Goal: Task Accomplishment & Management: Use online tool/utility

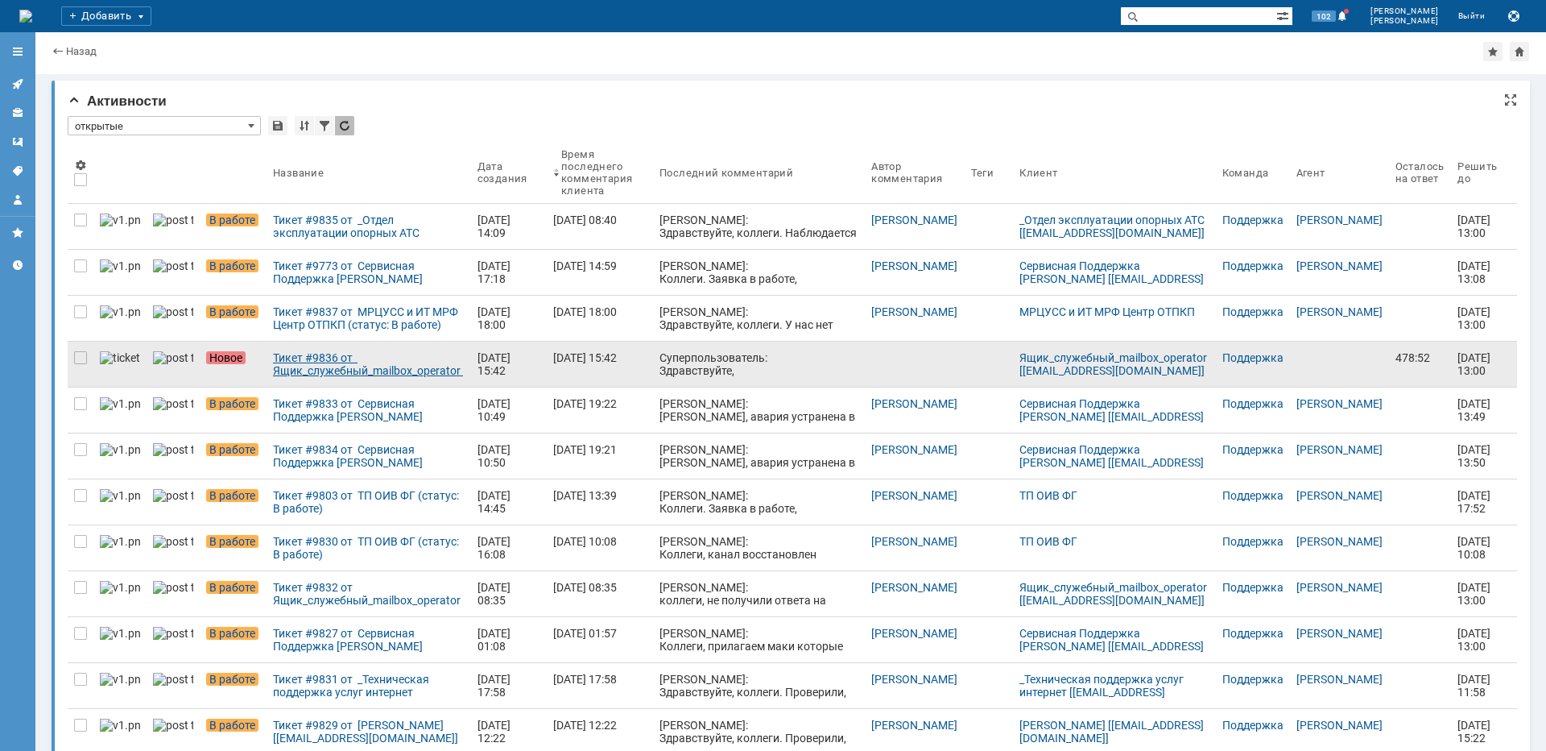
click at [359, 358] on div "Тикет #9836 от Ящик_служебный_mailbox_operator [[EMAIL_ADDRESS][DOMAIN_NAME]] (…" at bounding box center [369, 364] width 192 height 26
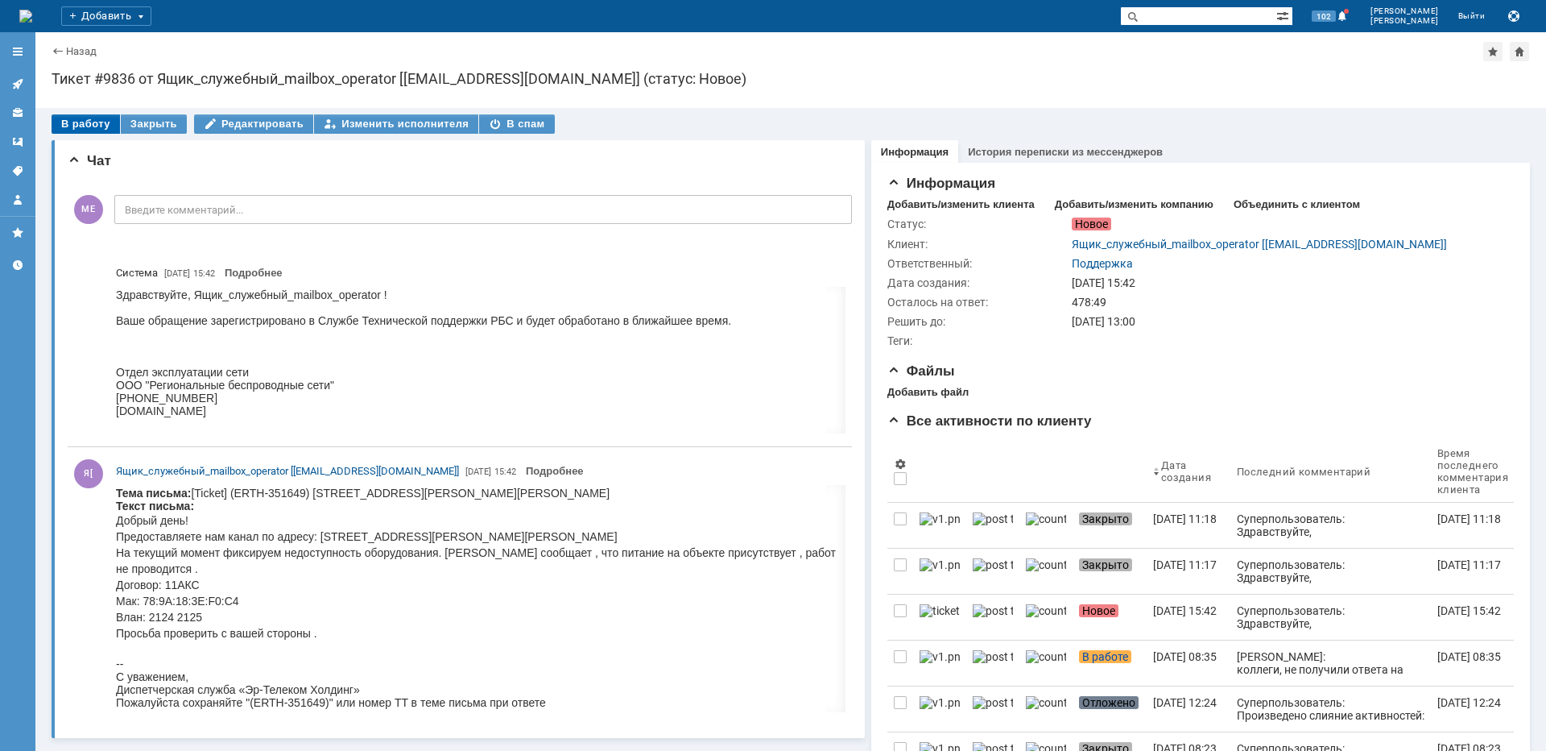
click at [86, 127] on div "В работу" at bounding box center [86, 123] width 68 height 19
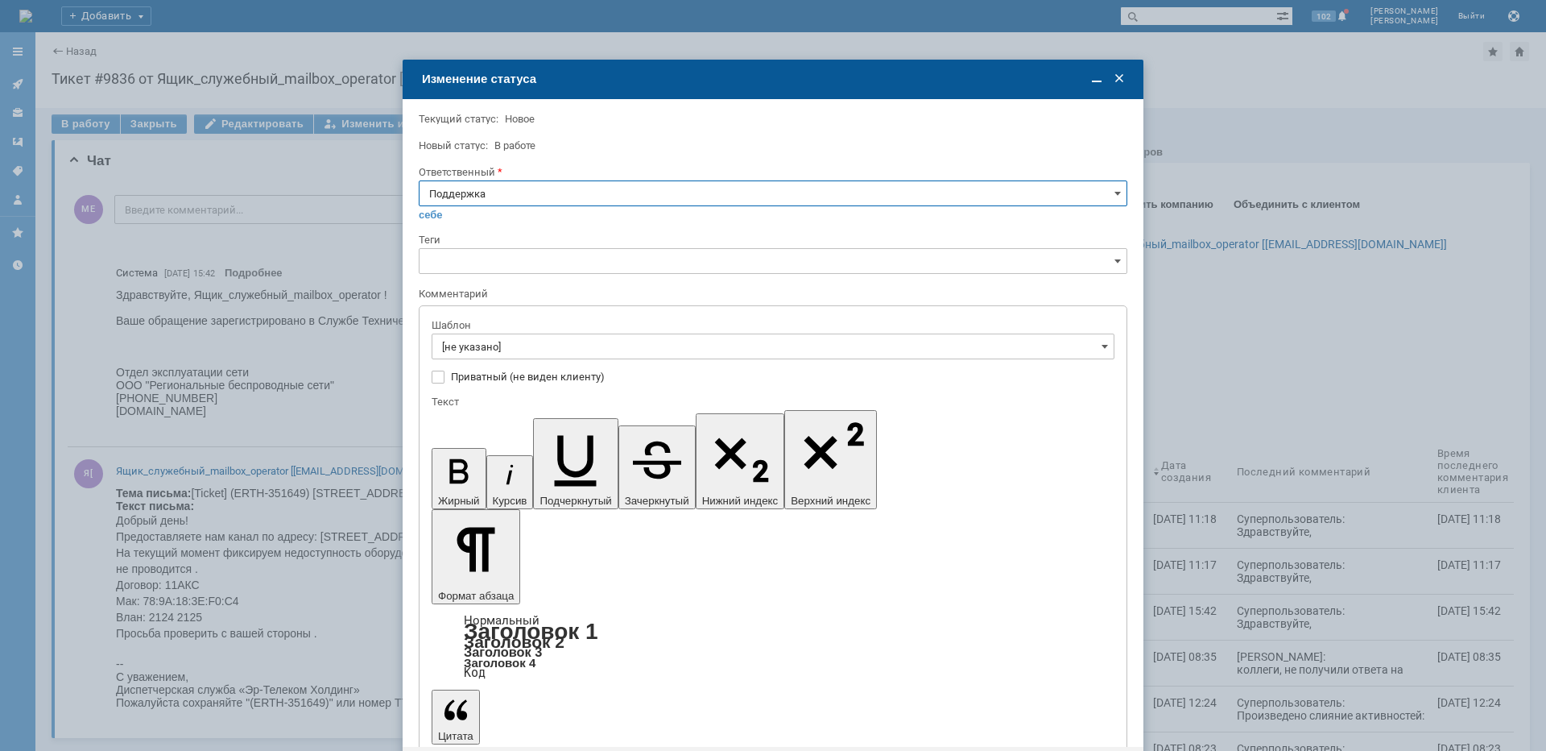
click at [505, 203] on input "Поддержка" at bounding box center [773, 193] width 709 height 26
click at [457, 353] on span "[PERSON_NAME]" at bounding box center [773, 355] width 688 height 13
type input "[PERSON_NAME]"
click at [490, 343] on input "[не указано]" at bounding box center [773, 346] width 683 height 26
click at [620, 516] on div "[операторы] Сейчас работает, было недоступно железо на клиенте" at bounding box center [772, 509] width 681 height 26
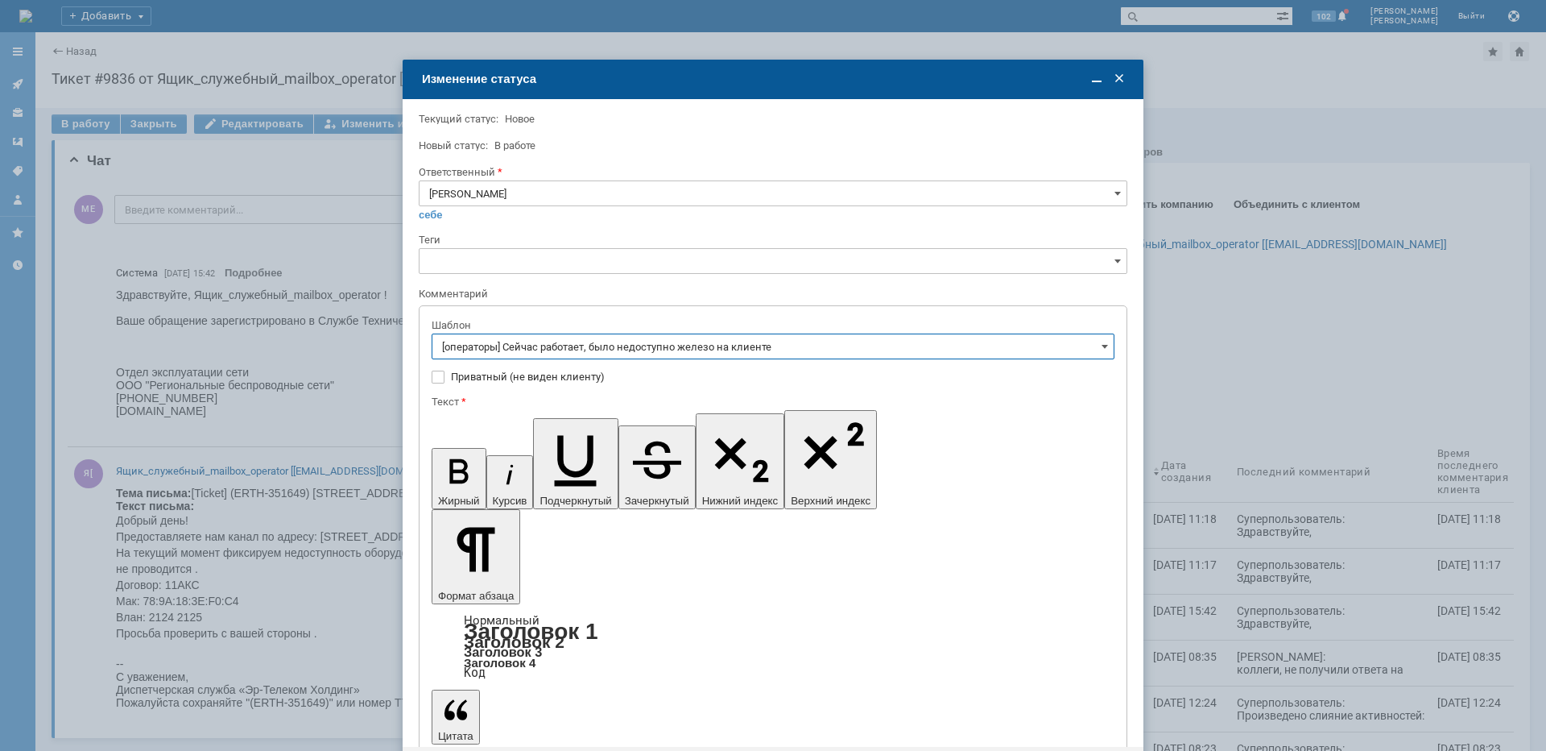
type input "[операторы] Сейчас работает, было недоступно железо на клиенте"
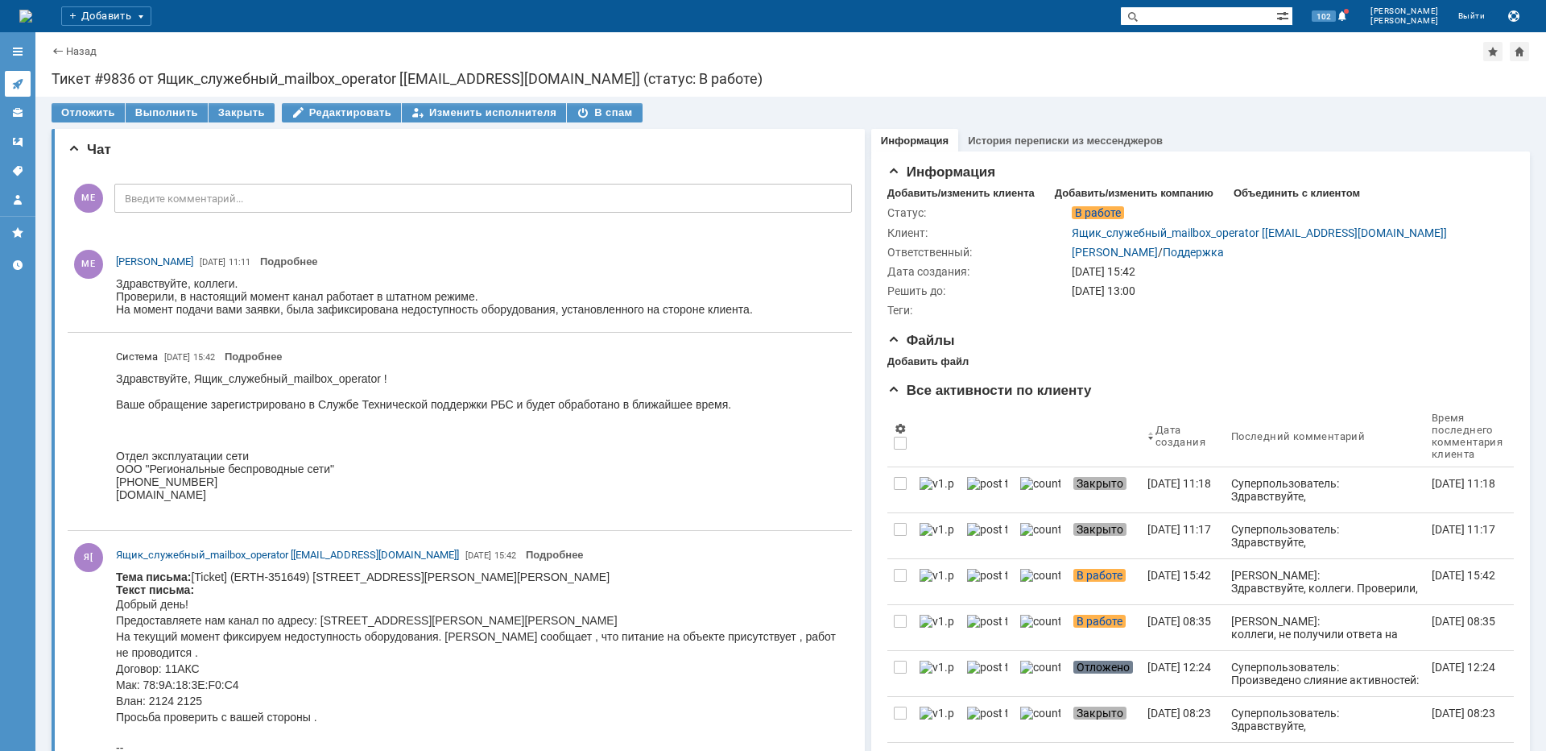
click at [20, 79] on icon at bounding box center [17, 83] width 13 height 13
